Goal: Task Accomplishment & Management: Complete application form

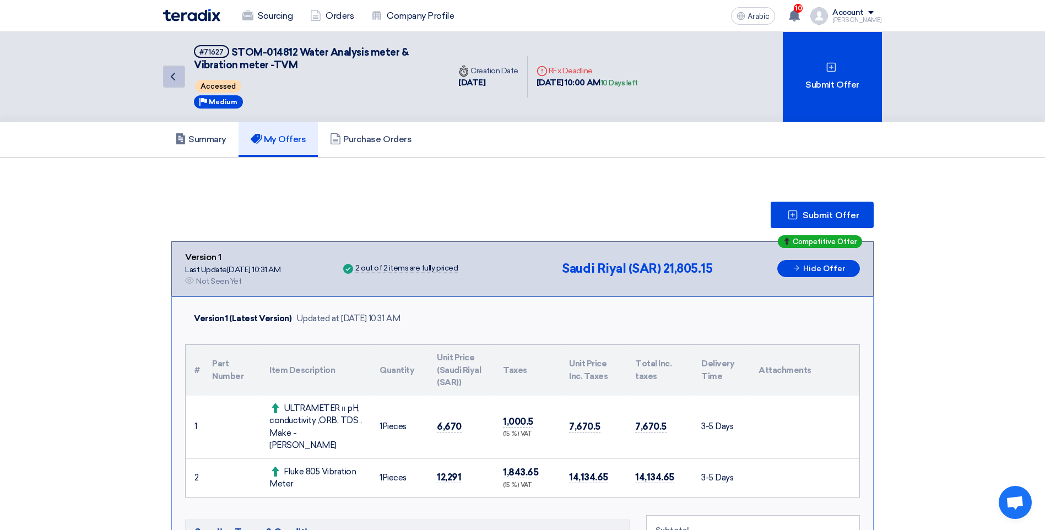
click at [169, 77] on icon "Back" at bounding box center [172, 76] width 13 height 13
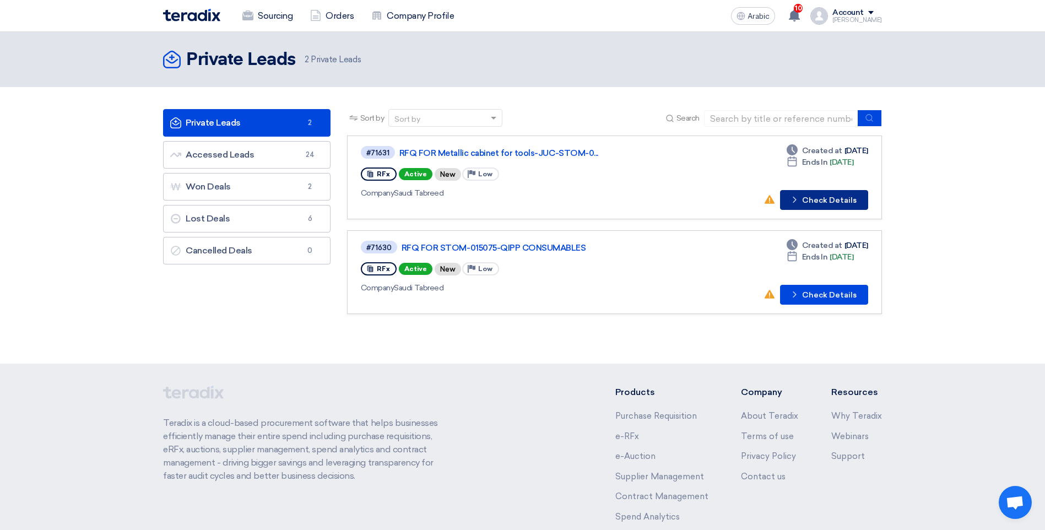
click at [808, 204] on font "Check Details" at bounding box center [829, 201] width 55 height 8
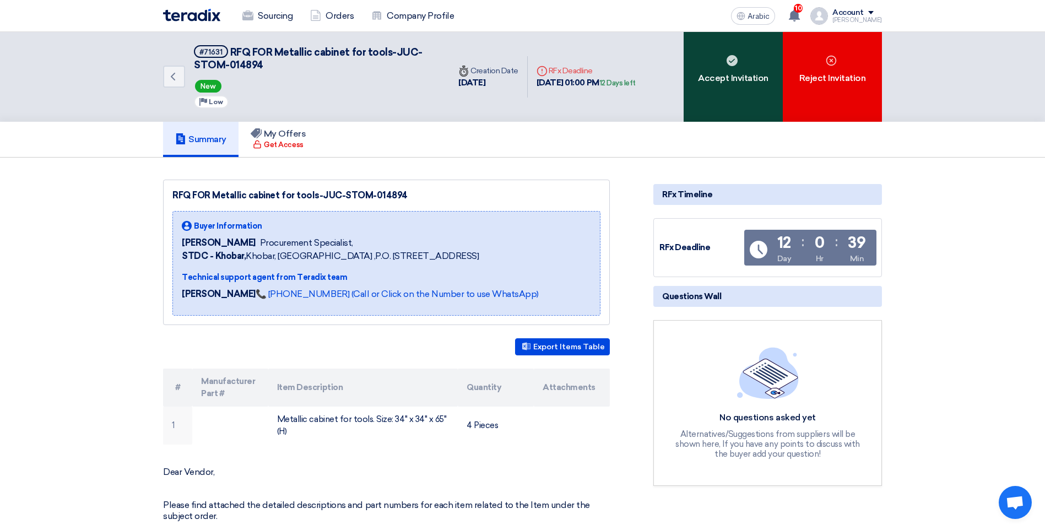
click at [726, 92] on div "Accept Invitation" at bounding box center [733, 77] width 99 height 90
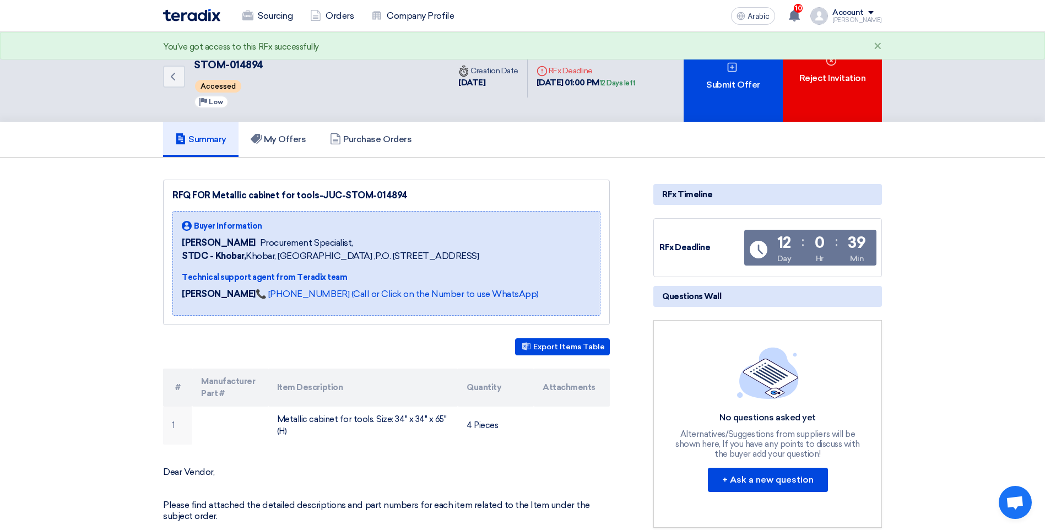
click at [726, 92] on div "Submit Offer" at bounding box center [733, 77] width 99 height 90
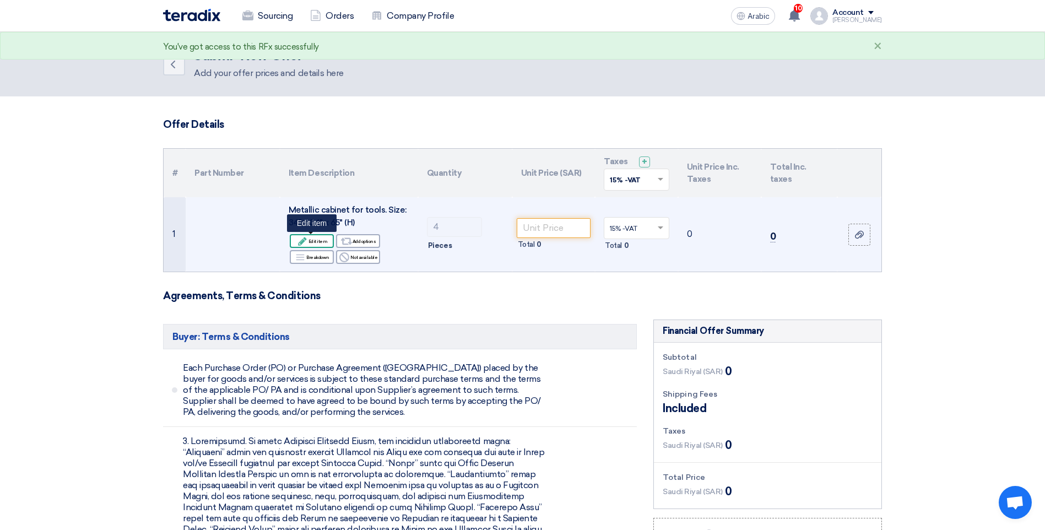
click at [318, 244] on font "Edit item" at bounding box center [318, 241] width 19 height 9
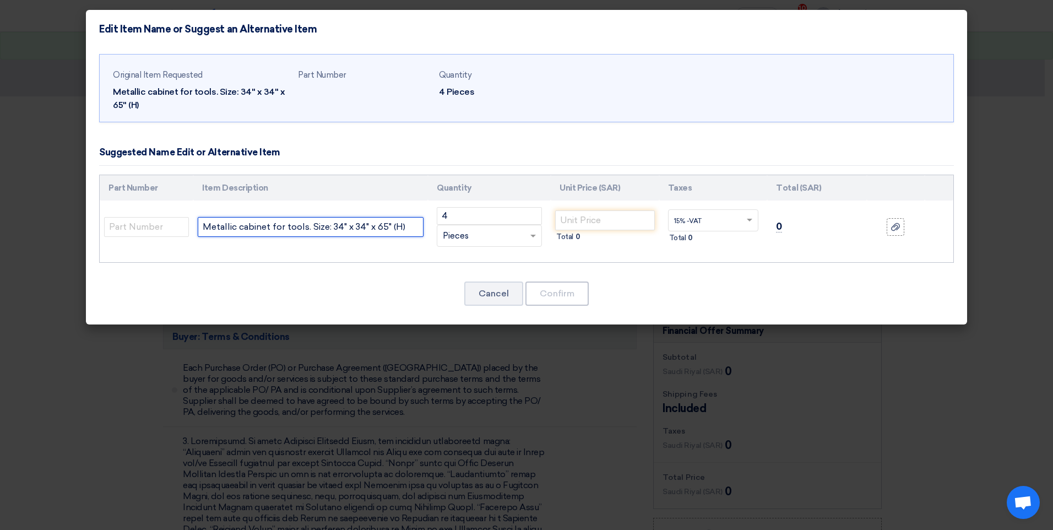
click at [334, 230] on input "Metallic cabinet for tools. Size: 34" x 34" x 65" (H)" at bounding box center [311, 227] width 226 height 20
click at [473, 218] on input "4" at bounding box center [489, 216] width 105 height 18
click at [363, 228] on input "Metallic cabinet for tools. Size:" at bounding box center [311, 227] width 226 height 20
paste input "35”W X 18”D X 70” HIGHT"
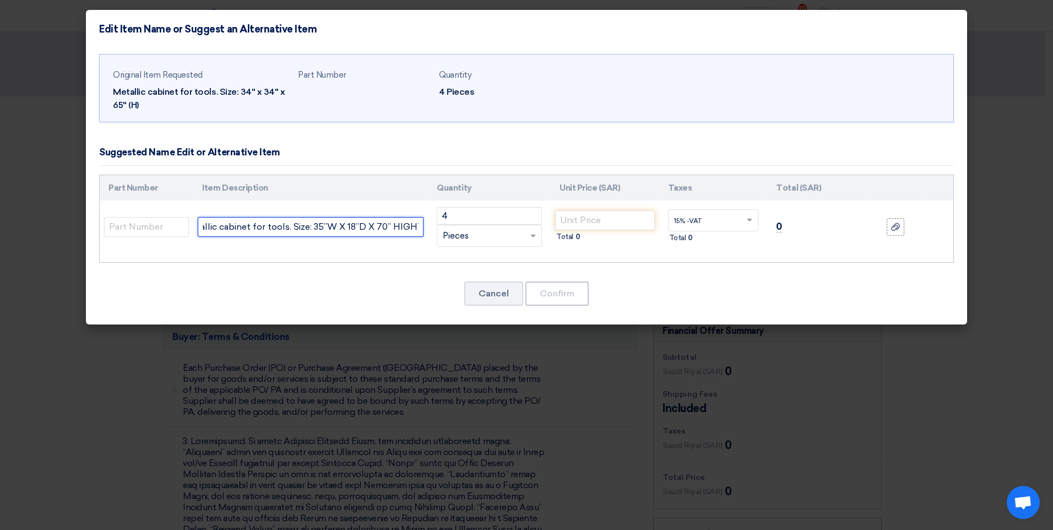
click at [396, 228] on input "Metallic cabinet for tools. Size: 35”W X 18”D X 70” HIGHT" at bounding box center [311, 227] width 226 height 20
type input "Metallic cabinet for tools. Size: 35”W X 18”D X 70” HEIGHT"
click at [583, 223] on input "number" at bounding box center [605, 220] width 100 height 20
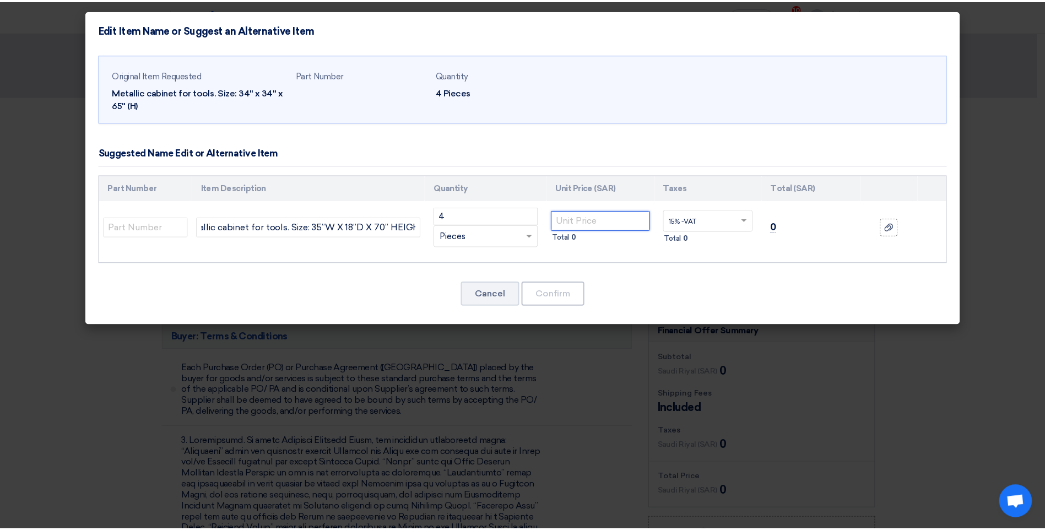
scroll to position [0, 0]
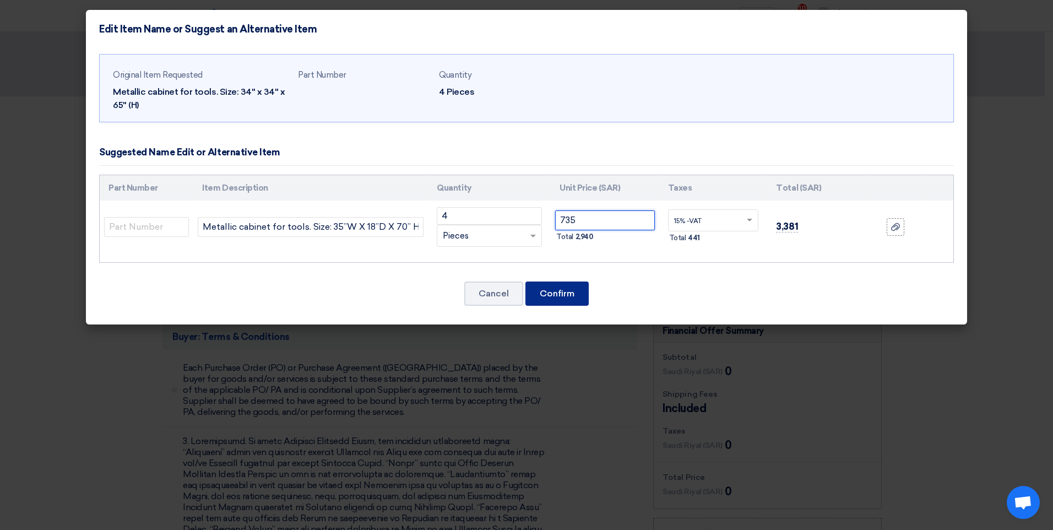
type input "735"
click at [566, 290] on button "Confirm" at bounding box center [557, 294] width 63 height 24
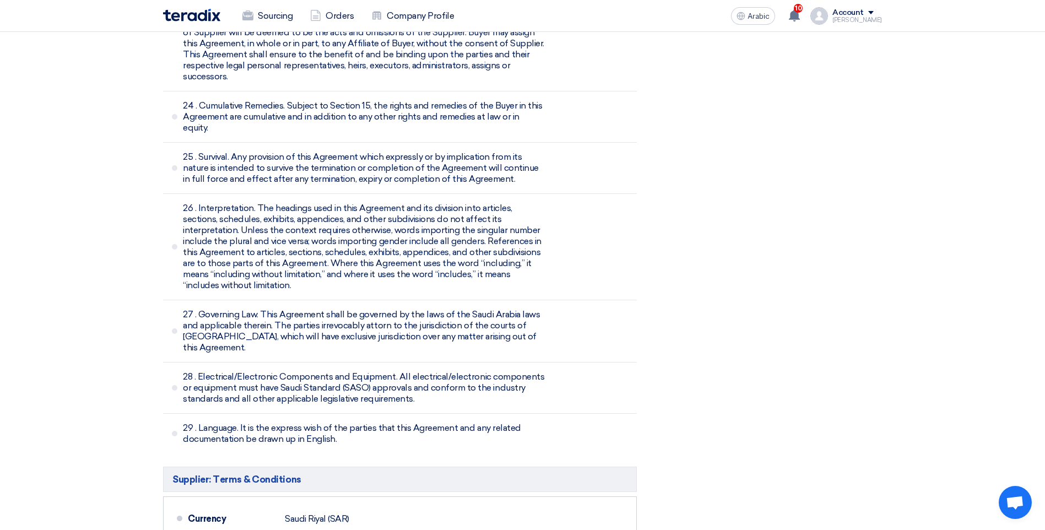
scroll to position [3857, 0]
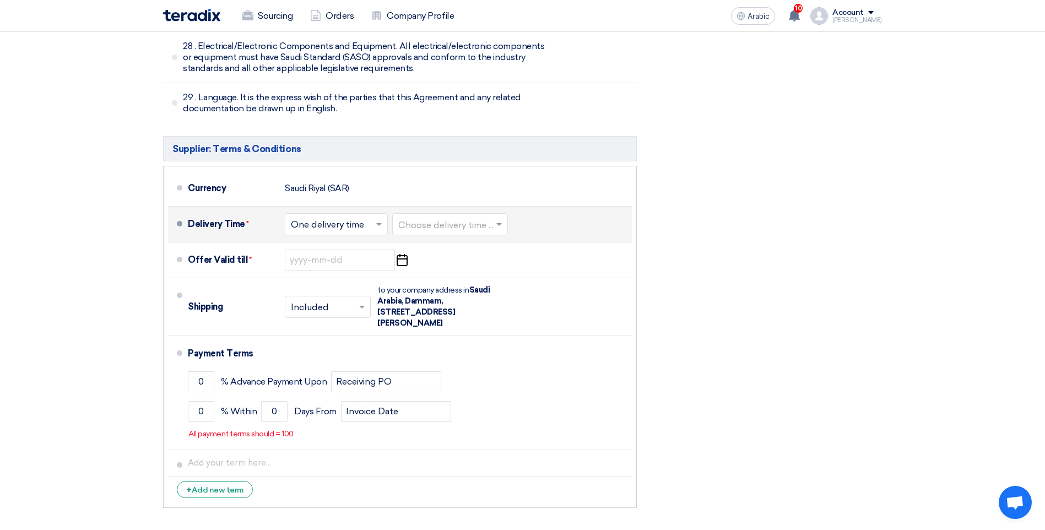
click at [441, 217] on input "text" at bounding box center [450, 225] width 105 height 16
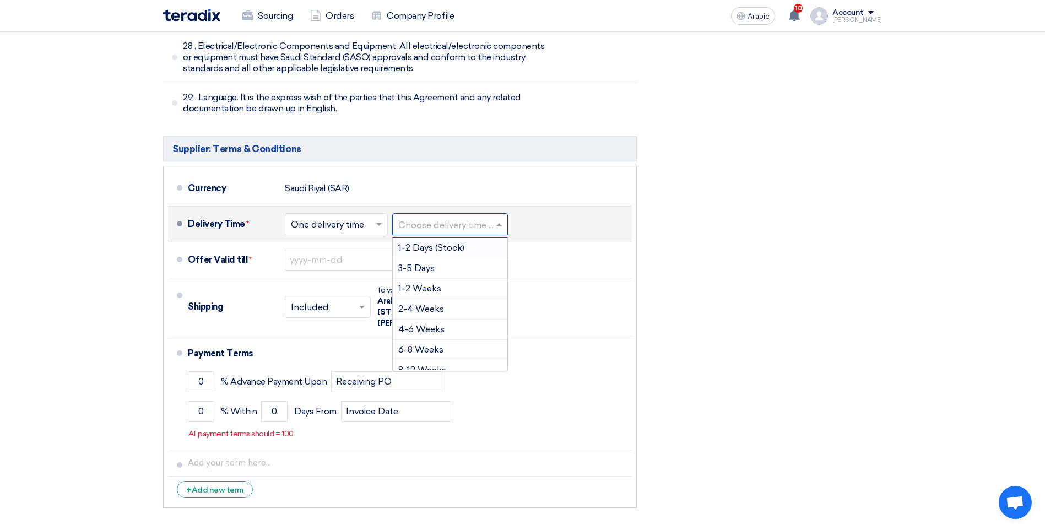
click at [433, 242] on span "1-2 Days (Stock)" at bounding box center [431, 247] width 66 height 10
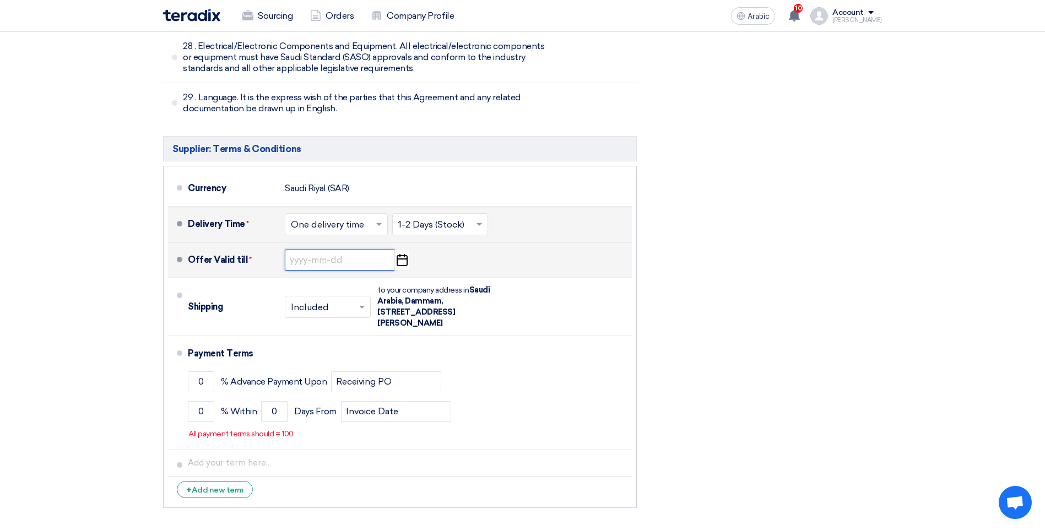
click at [327, 250] on input at bounding box center [340, 260] width 110 height 21
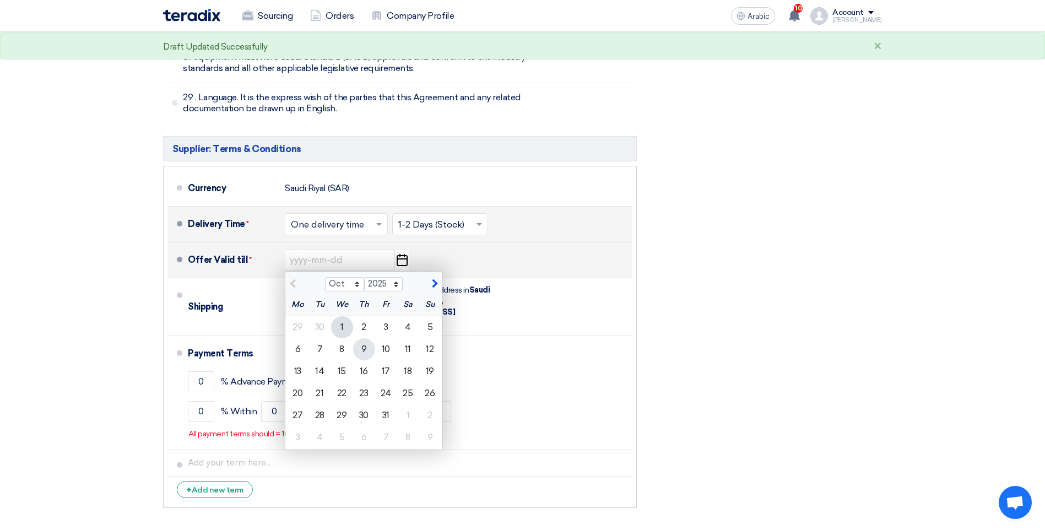
click at [365, 338] on div "9" at bounding box center [364, 349] width 22 height 22
type input "[DATE]"
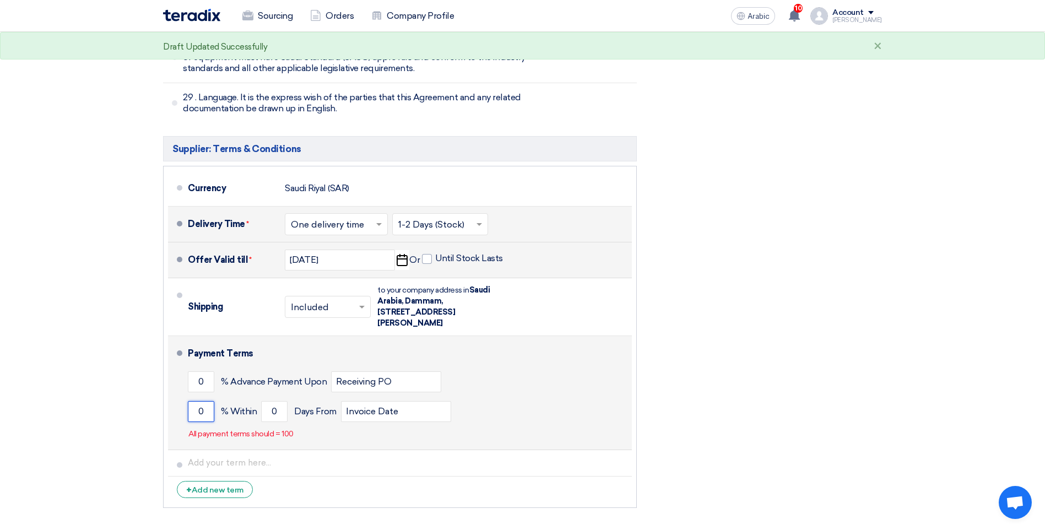
click at [196, 401] on input "0" at bounding box center [201, 411] width 26 height 21
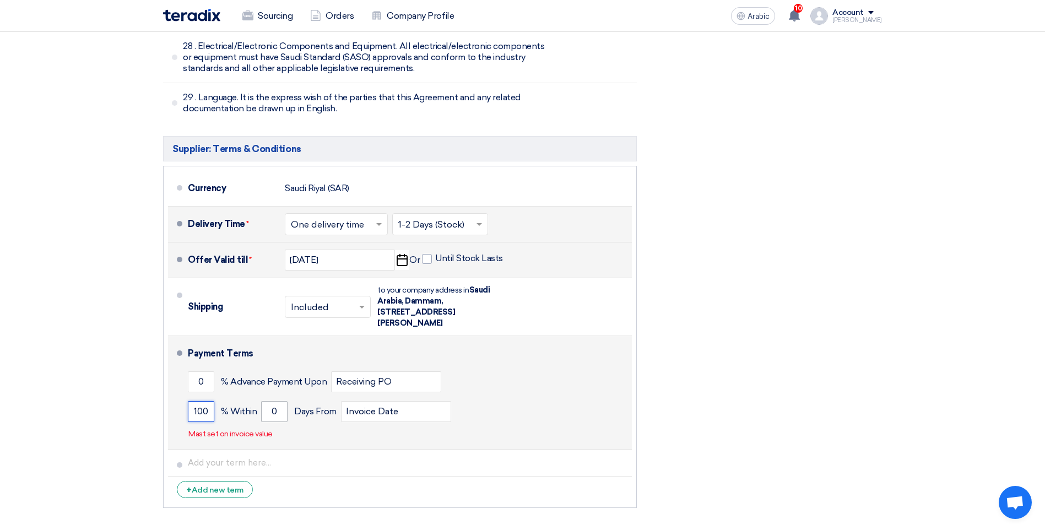
type input "100"
click at [266, 401] on input "0" at bounding box center [274, 411] width 26 height 21
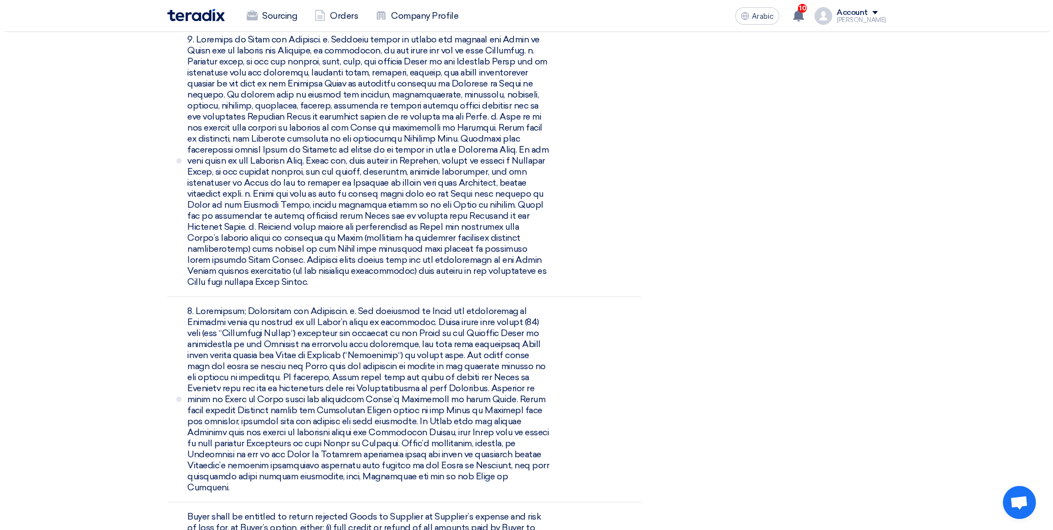
scroll to position [459, 0]
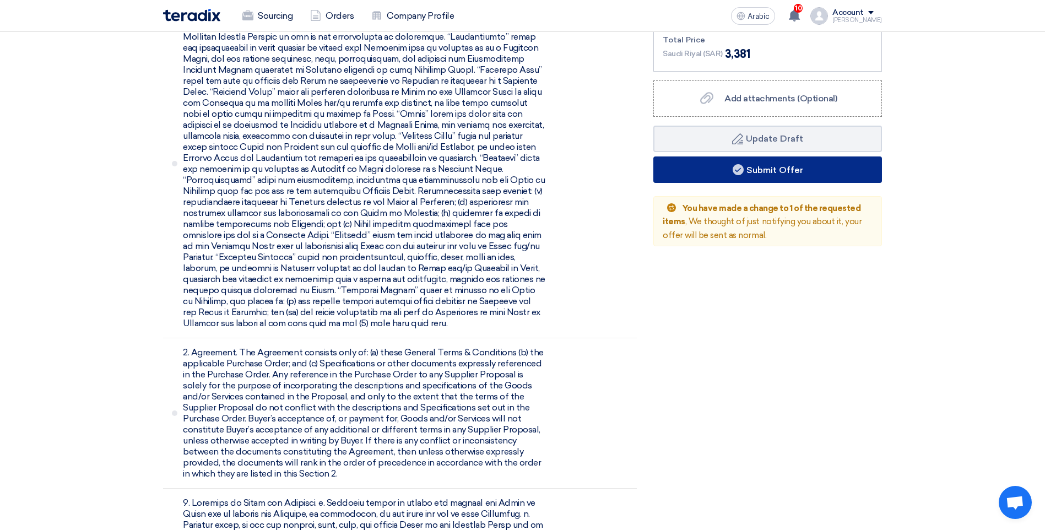
type input "30"
click at [816, 162] on button "Submit Offer" at bounding box center [767, 169] width 229 height 26
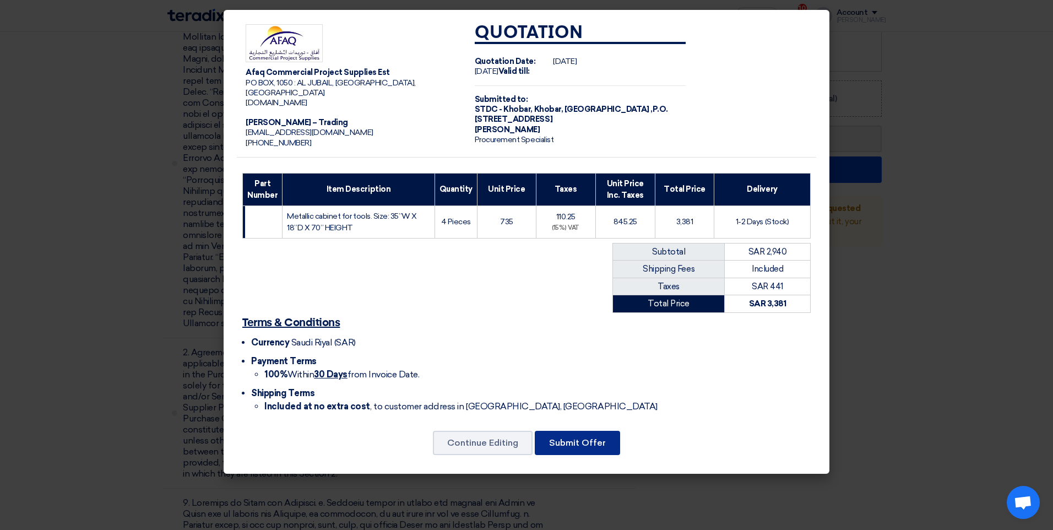
click at [580, 444] on button "Submit Offer" at bounding box center [577, 443] width 85 height 24
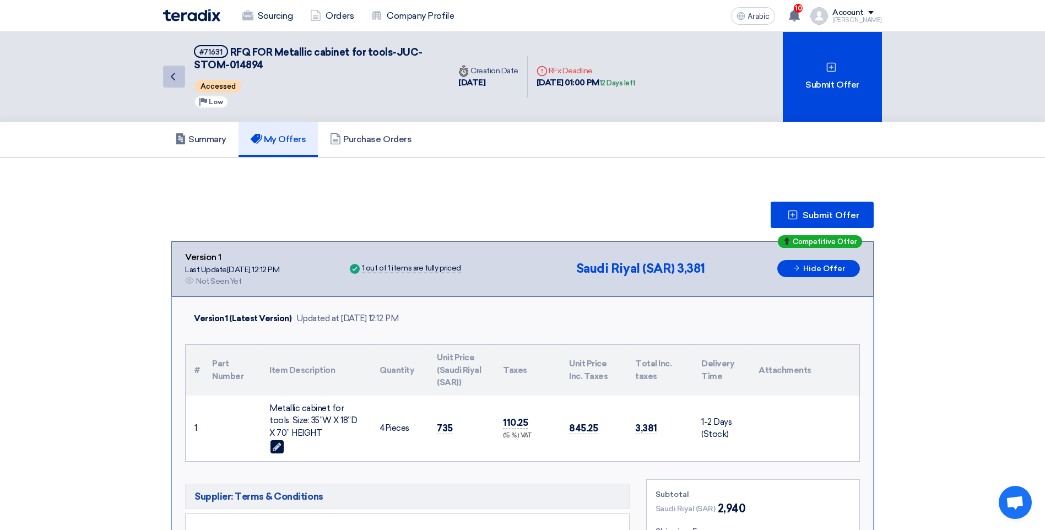
click at [179, 80] on icon "Back" at bounding box center [172, 76] width 13 height 13
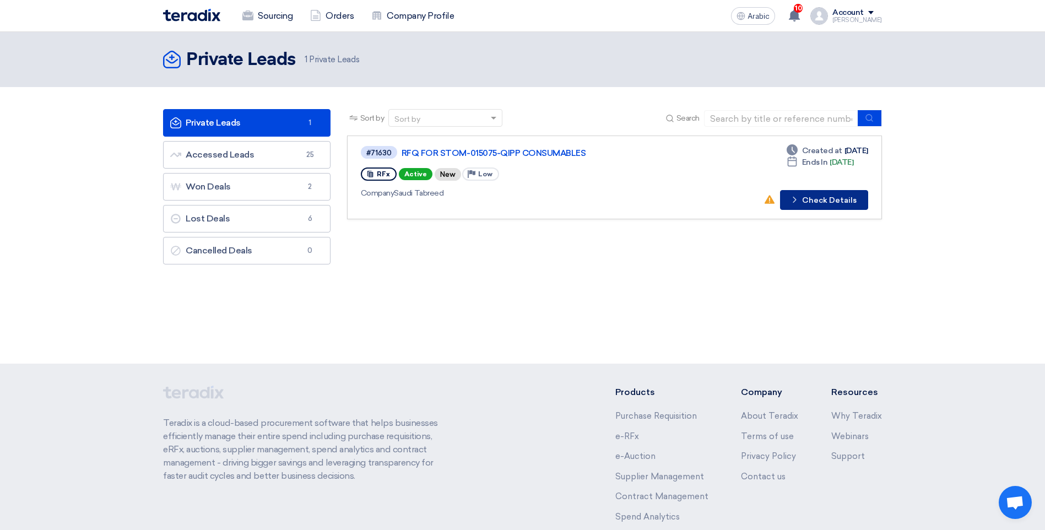
click at [797, 197] on icon "Check details" at bounding box center [795, 199] width 10 height 10
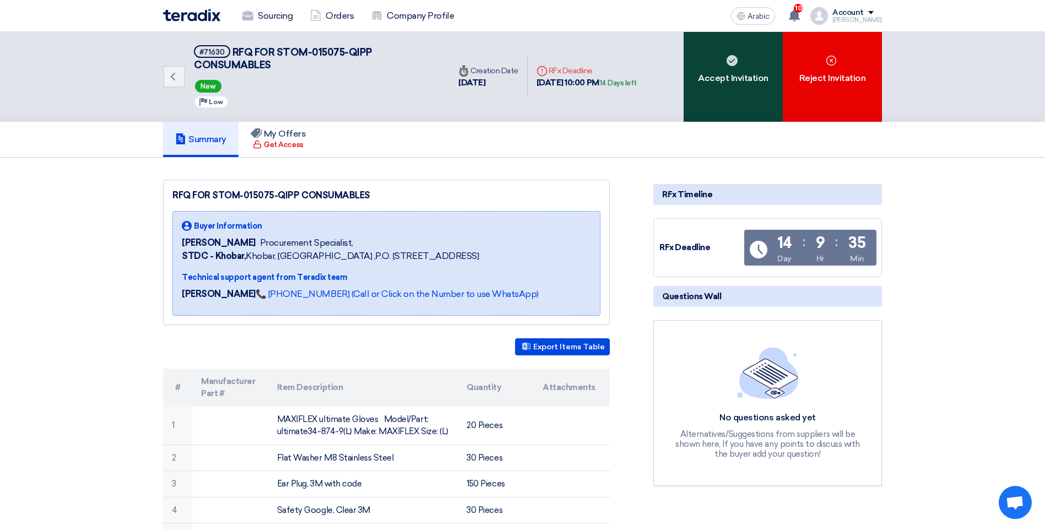
click at [738, 89] on div "Accept Invitation" at bounding box center [733, 77] width 99 height 90
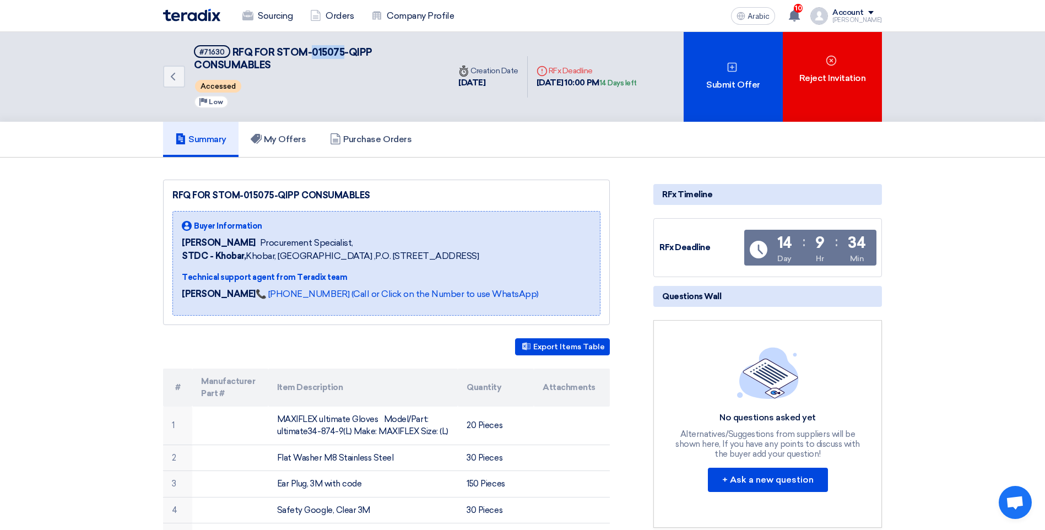
drag, startPoint x: 343, startPoint y: 51, endPoint x: 312, endPoint y: 53, distance: 30.9
click at [312, 53] on span "RFQ FOR STOM-015075-QIPP CONSUMABLES" at bounding box center [283, 58] width 179 height 25
copy span "015075"
